Goal: Find contact information: Obtain details needed to contact an individual or organization

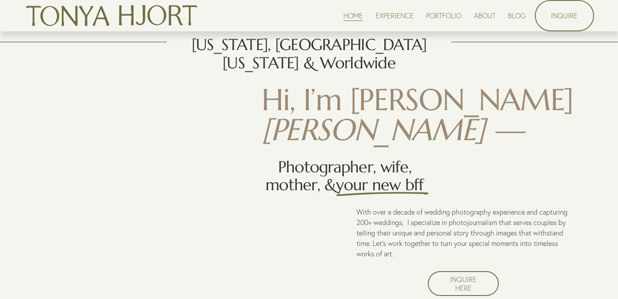
scroll to position [580, 0]
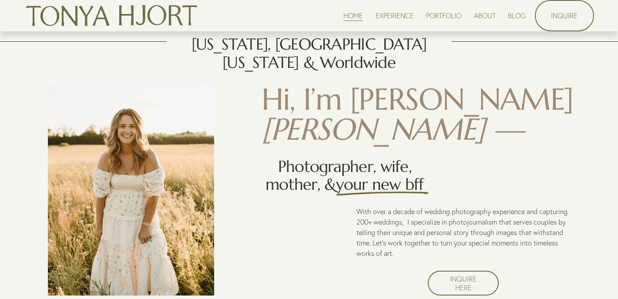
click at [429, 114] on div "[US_STATE], [GEOGRAPHIC_DATA][US_STATE] & Worldwide Hi, I’m [PERSON_NAME] — Pho…" at bounding box center [309, 165] width 618 height 260
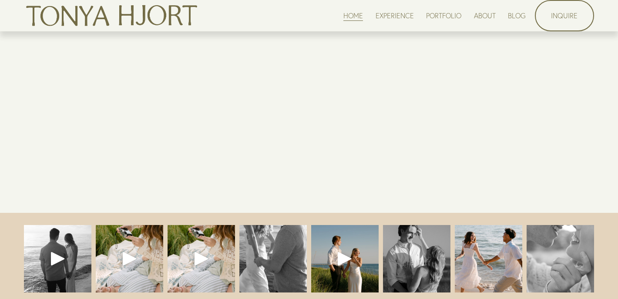
scroll to position [2119, 0]
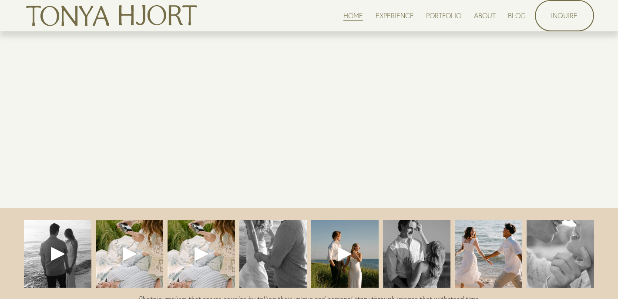
click at [400, 13] on link "EXPERIENCE" at bounding box center [394, 16] width 38 height 12
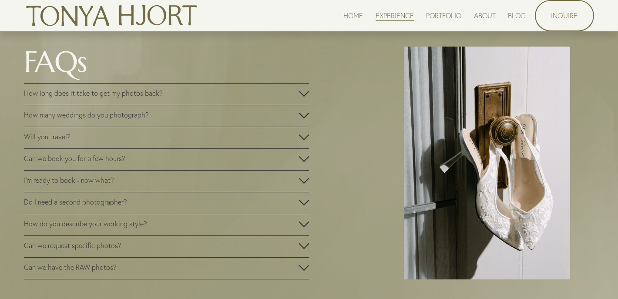
scroll to position [1407, 0]
click at [212, 98] on span "How long does it take to get my photos back?" at bounding box center [161, 94] width 274 height 9
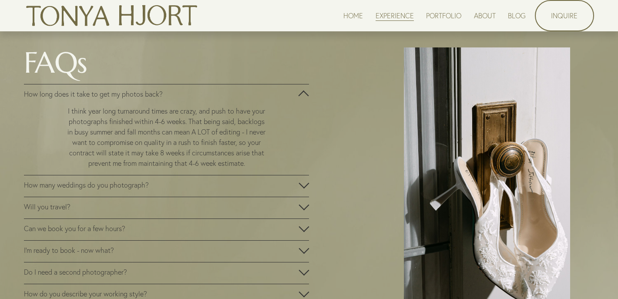
click at [212, 98] on span "How long does it take to get my photos back?" at bounding box center [161, 94] width 274 height 9
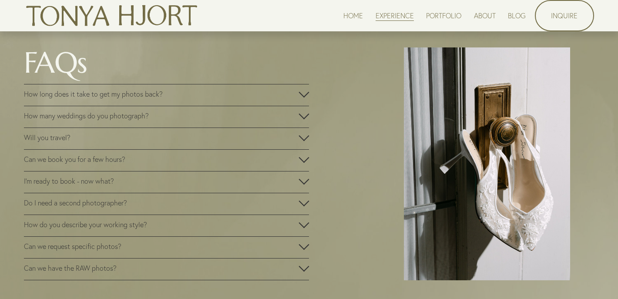
click at [182, 127] on button "How many weddings do you photograph?" at bounding box center [166, 116] width 285 height 21
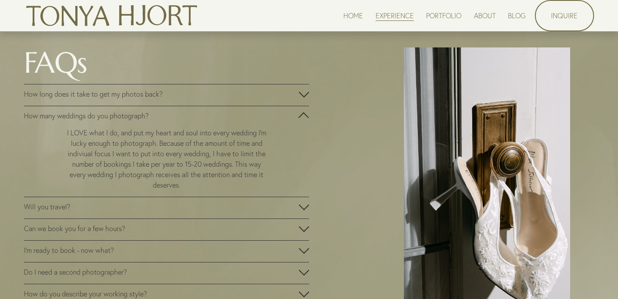
click at [182, 127] on button "How many weddings do you photograph?" at bounding box center [166, 116] width 285 height 21
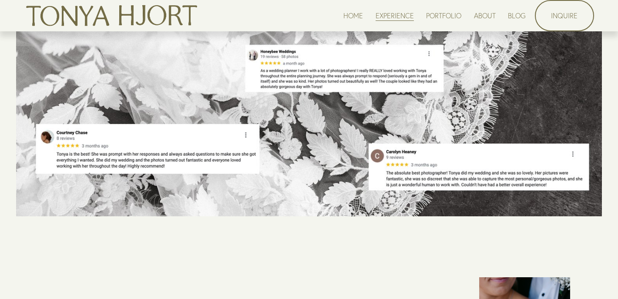
scroll to position [277, 0]
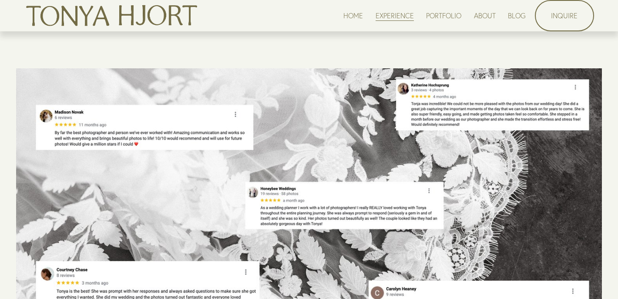
click at [433, 18] on link "PORTFOLIO" at bounding box center [443, 16] width 35 height 12
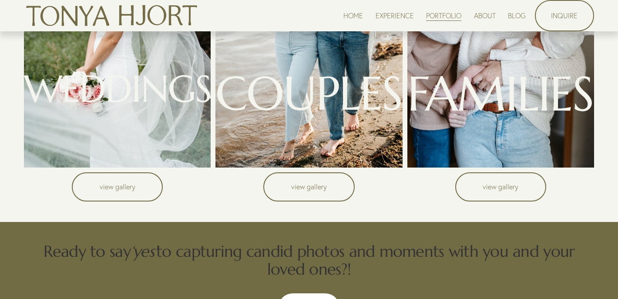
scroll to position [184, 0]
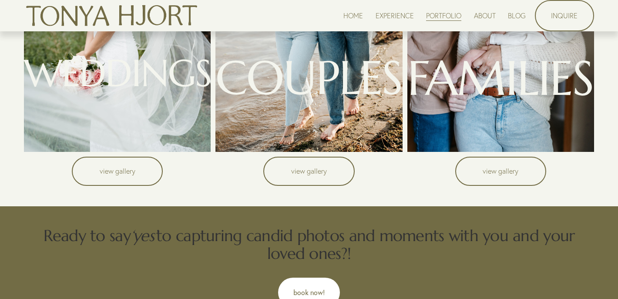
click at [124, 164] on link "view gallery" at bounding box center [117, 171] width 91 height 29
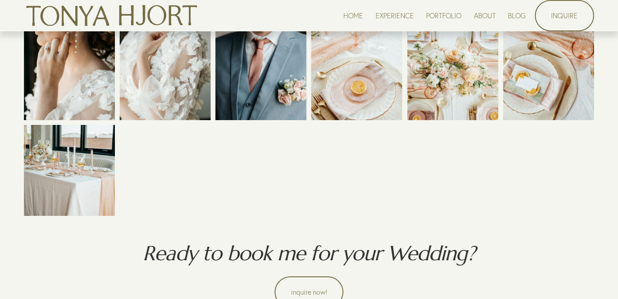
scroll to position [3889, 0]
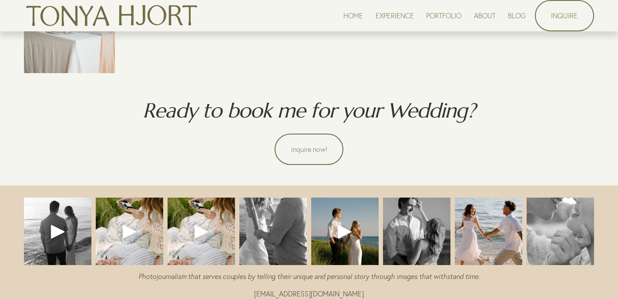
click at [433, 17] on link "PORTFOLIO" at bounding box center [443, 16] width 35 height 12
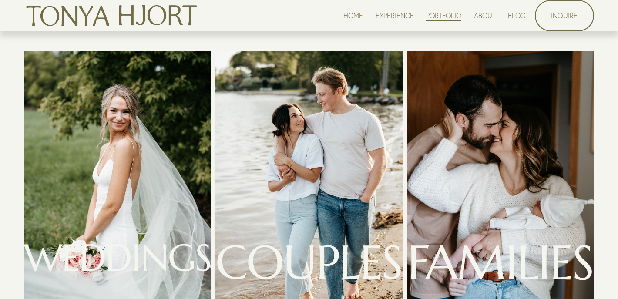
click at [286, 154] on div at bounding box center [308, 193] width 187 height 284
click at [304, 262] on span "COUPLES" at bounding box center [308, 262] width 187 height 59
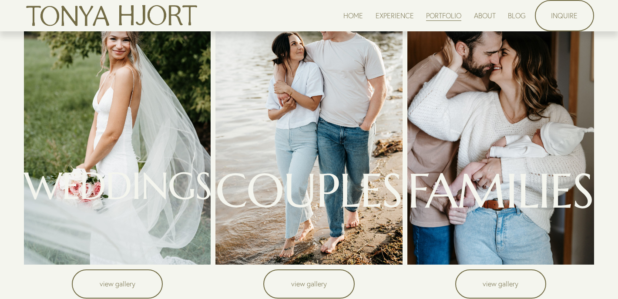
scroll to position [73, 0]
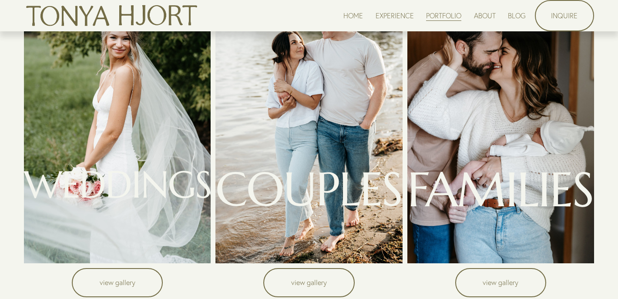
click at [294, 276] on link "view gallery" at bounding box center [308, 282] width 91 height 29
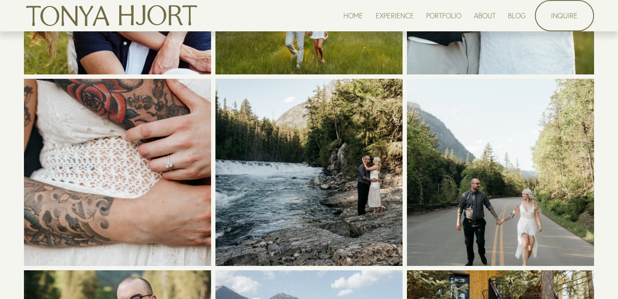
scroll to position [4368, 0]
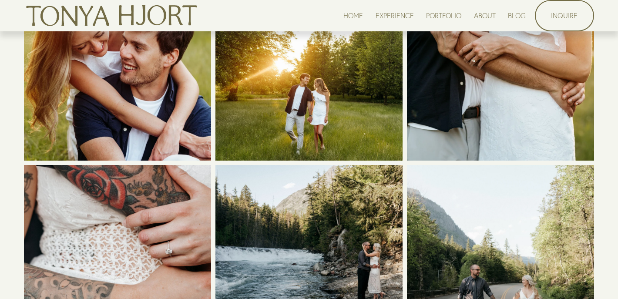
click at [488, 16] on link "ABOUT" at bounding box center [485, 16] width 22 height 12
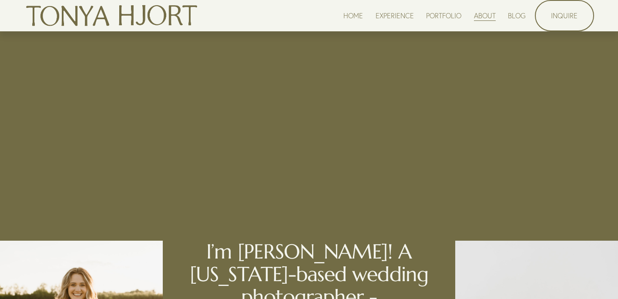
click at [438, 13] on link "PORTFOLIO" at bounding box center [443, 16] width 35 height 12
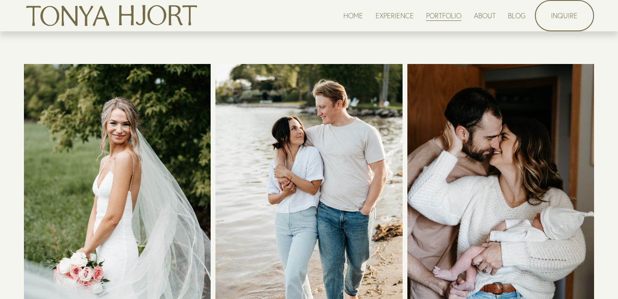
click at [479, 15] on link "ABOUT" at bounding box center [485, 16] width 22 height 12
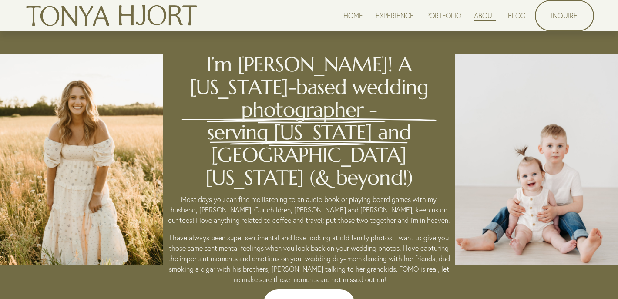
scroll to position [189, 0]
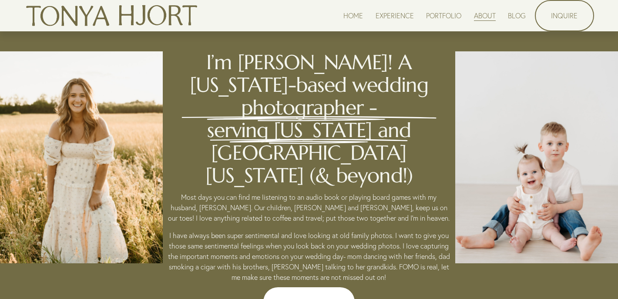
click at [351, 20] on link "HOME" at bounding box center [353, 16] width 20 height 12
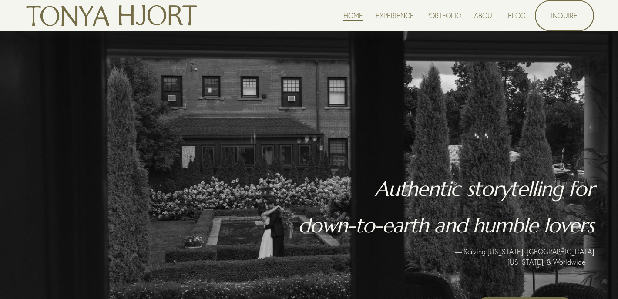
click at [381, 1] on div "HOME EXPERIENCE PORTFOLIO ABOUT BLOG" at bounding box center [274, 15] width 501 height 29
click at [394, 14] on link "EXPERIENCE" at bounding box center [394, 16] width 38 height 12
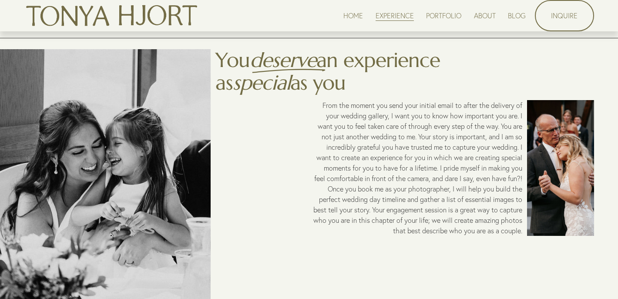
click at [355, 16] on link "HOME" at bounding box center [353, 16] width 20 height 12
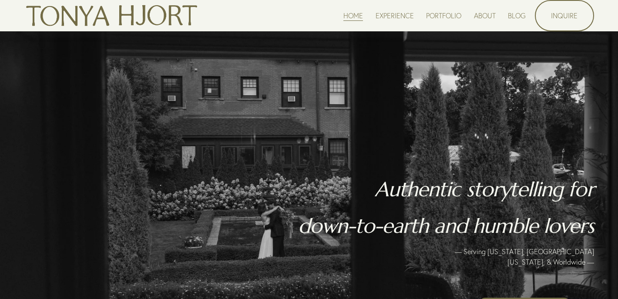
click at [384, 13] on link "EXPERIENCE" at bounding box center [394, 16] width 38 height 12
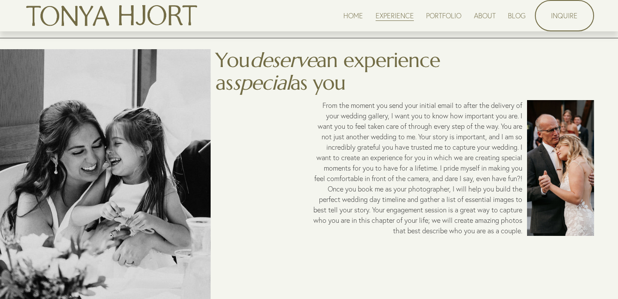
click at [438, 18] on link "PORTFOLIO" at bounding box center [443, 16] width 35 height 12
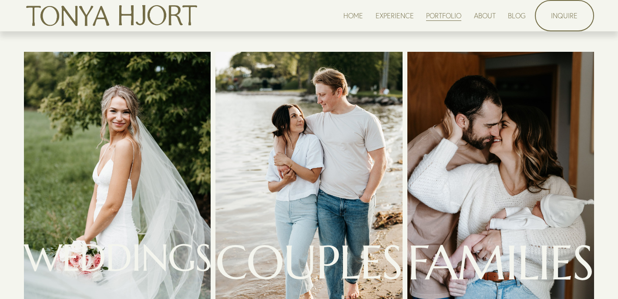
click at [357, 17] on link "HOME" at bounding box center [353, 16] width 20 height 12
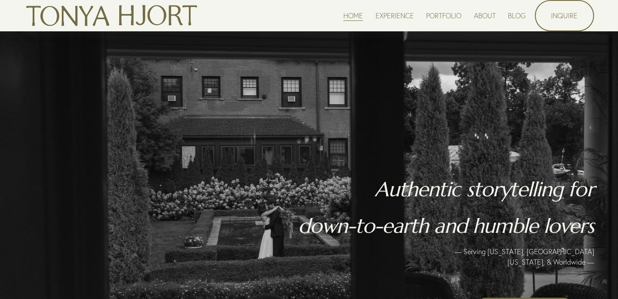
click at [561, 15] on link "INQUIRE" at bounding box center [564, 15] width 59 height 31
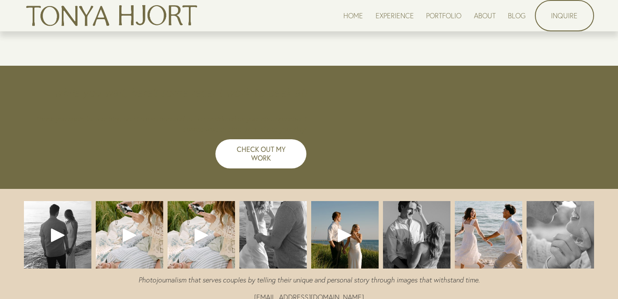
scroll to position [759, 0]
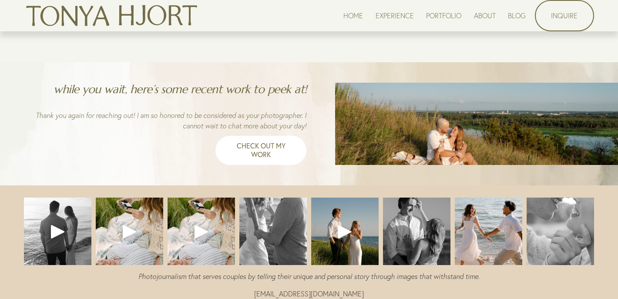
click at [348, 16] on link "HOME" at bounding box center [353, 16] width 20 height 12
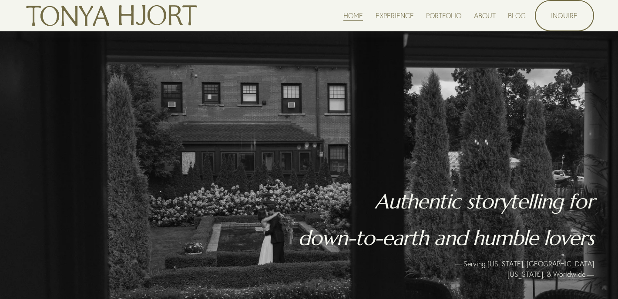
click at [401, 19] on link "EXPERIENCE" at bounding box center [394, 16] width 38 height 12
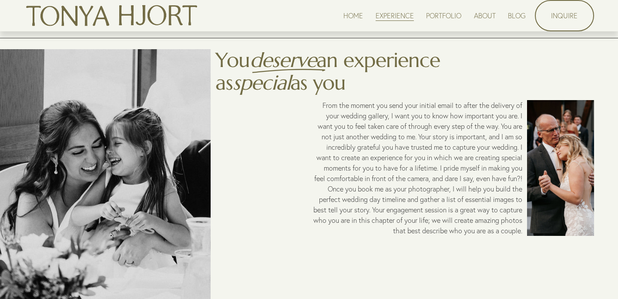
click at [351, 17] on link "HOME" at bounding box center [353, 16] width 20 height 12
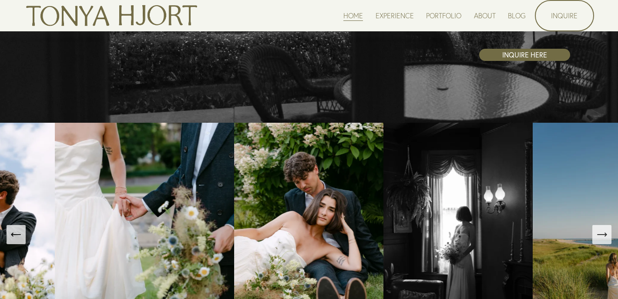
scroll to position [236, 0]
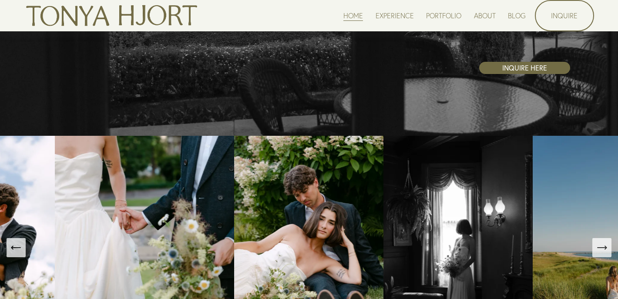
click at [521, 70] on link "INQUIRE HERE" at bounding box center [524, 68] width 91 height 12
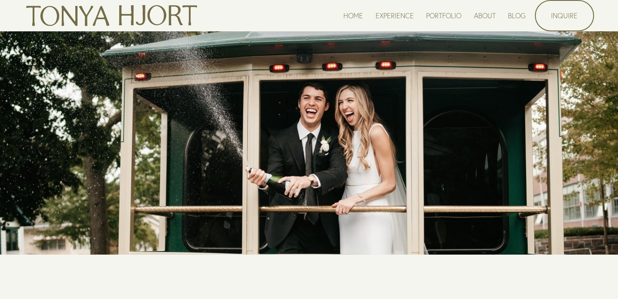
click at [350, 15] on link "HOME" at bounding box center [353, 16] width 20 height 12
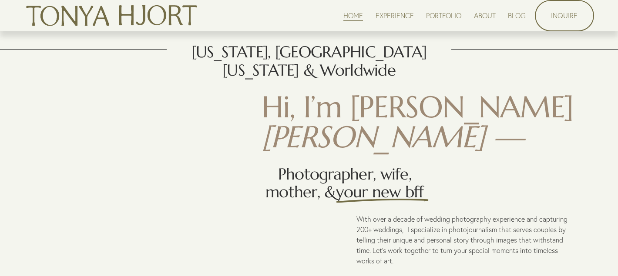
scroll to position [556, 0]
